Goal: Go to known website: Access a specific website the user already knows

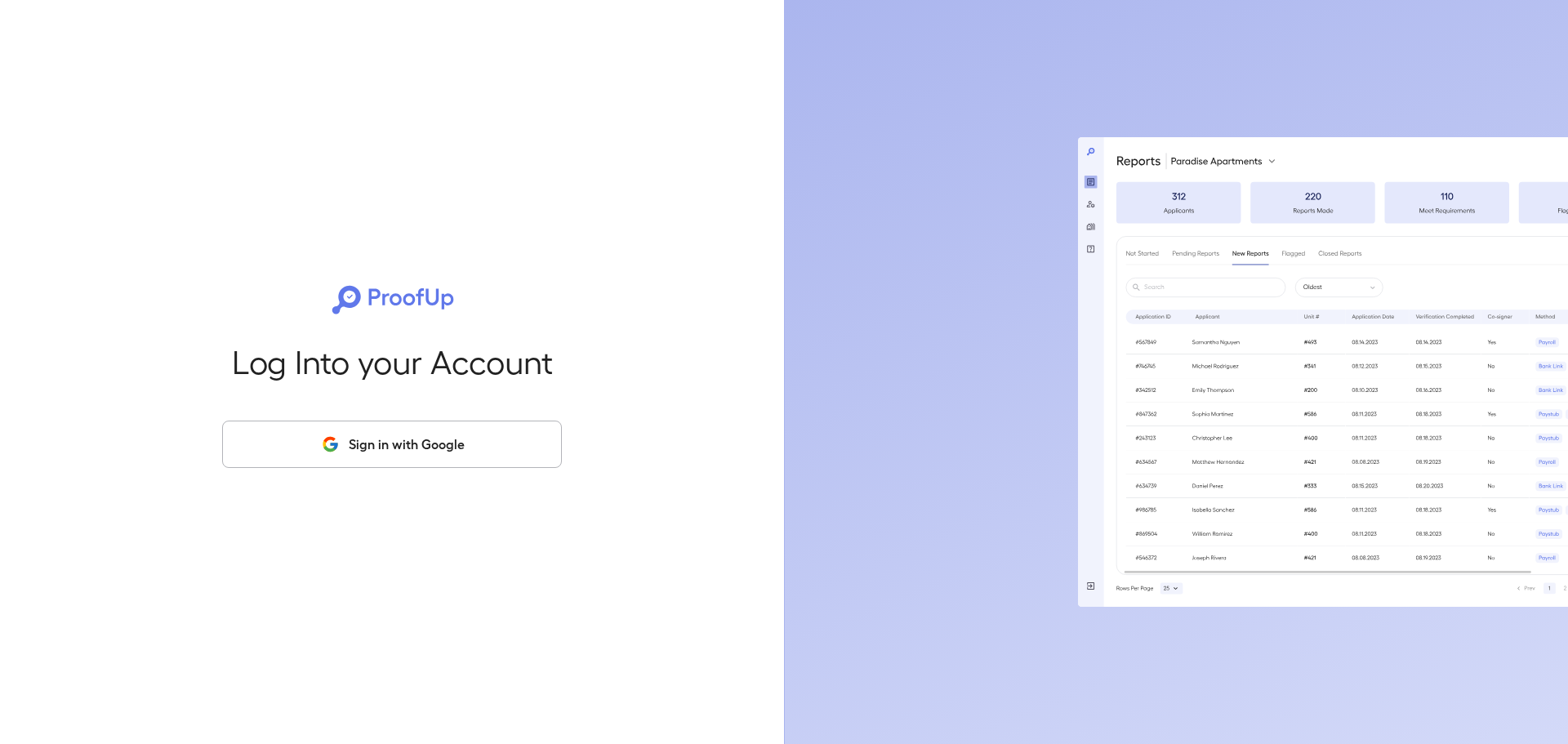
click at [358, 433] on button "Sign in with Google" at bounding box center [391, 443] width 340 height 47
